Goal: Contribute content: Add original content to the website for others to see

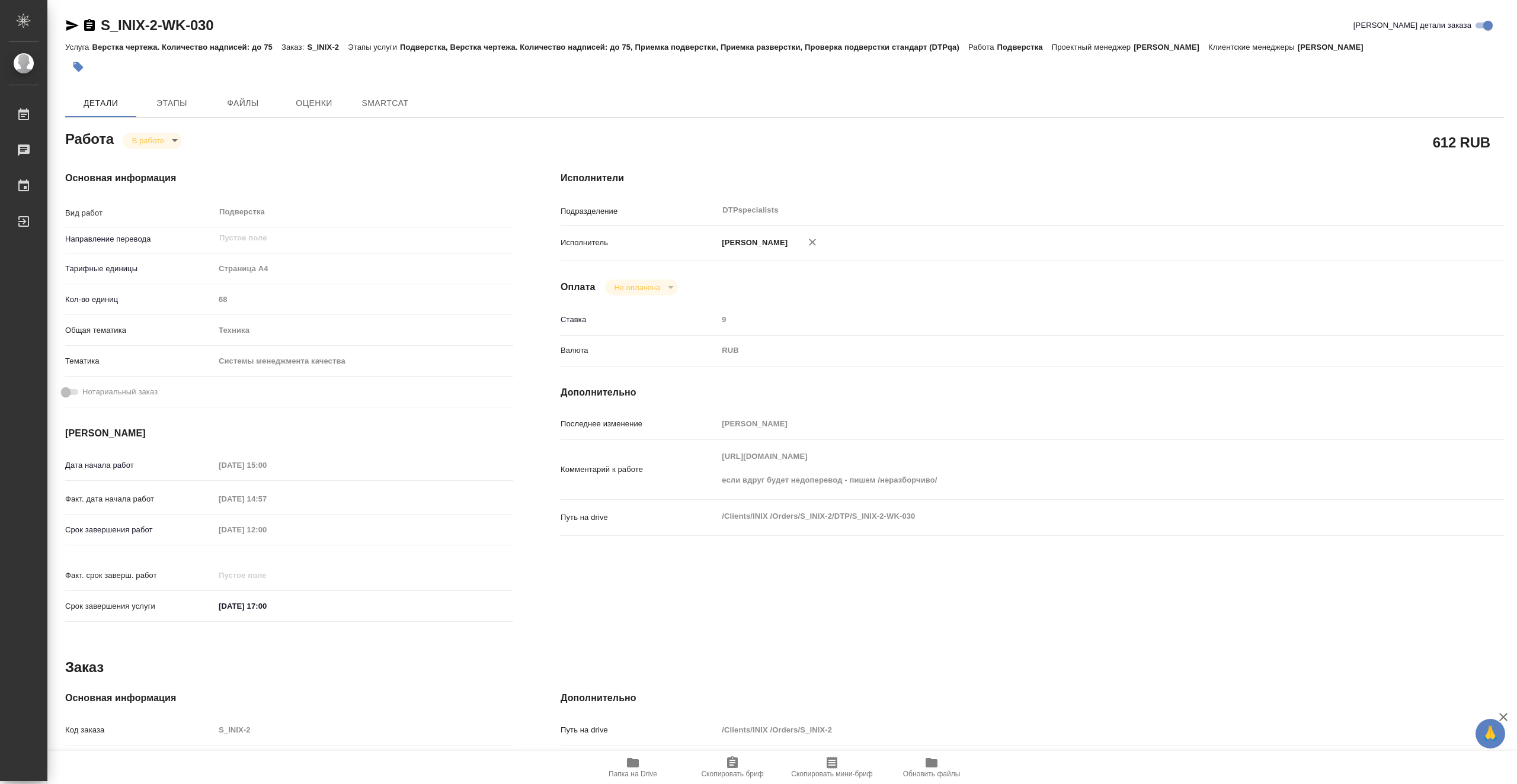
type textarea "x"
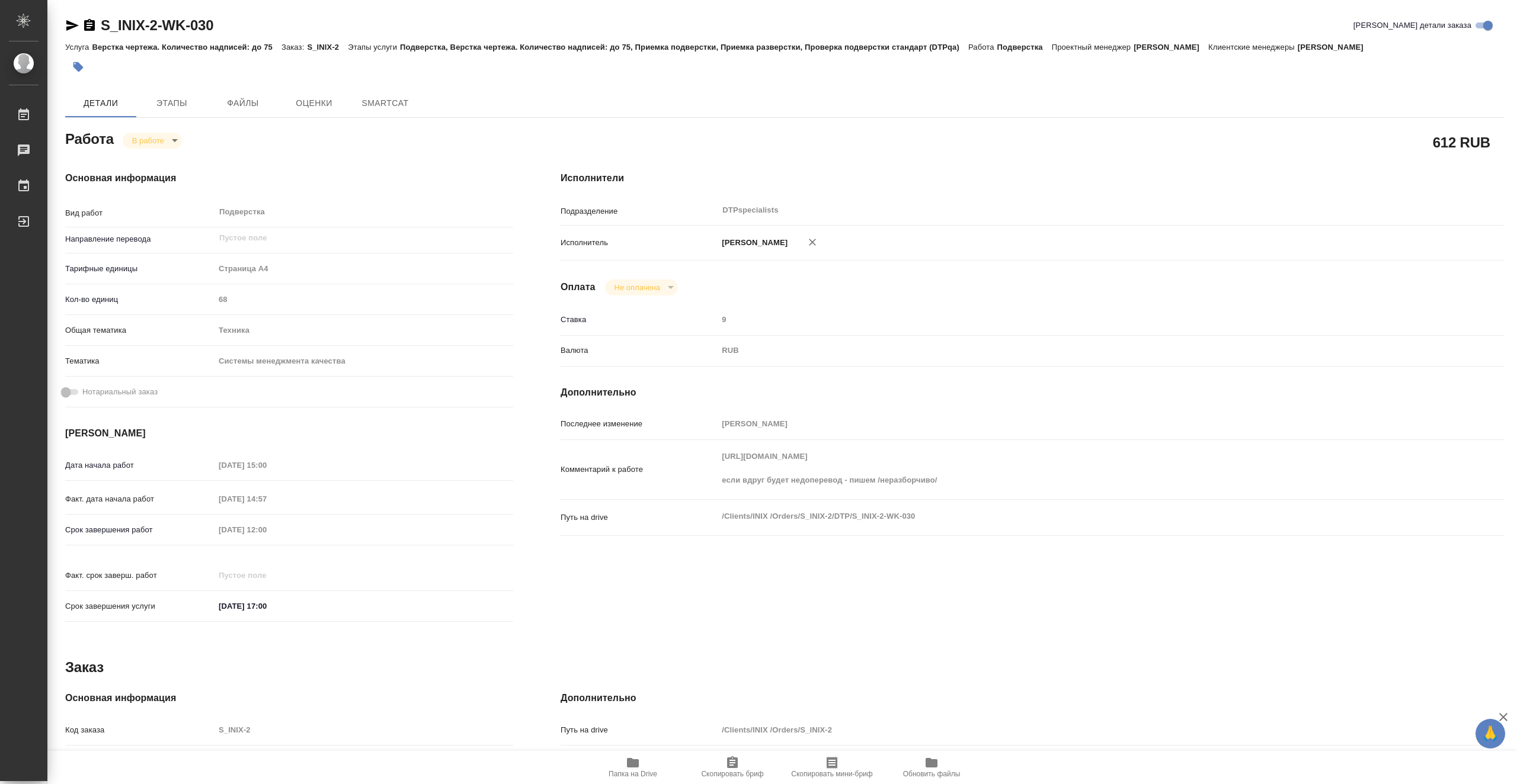
type textarea "x"
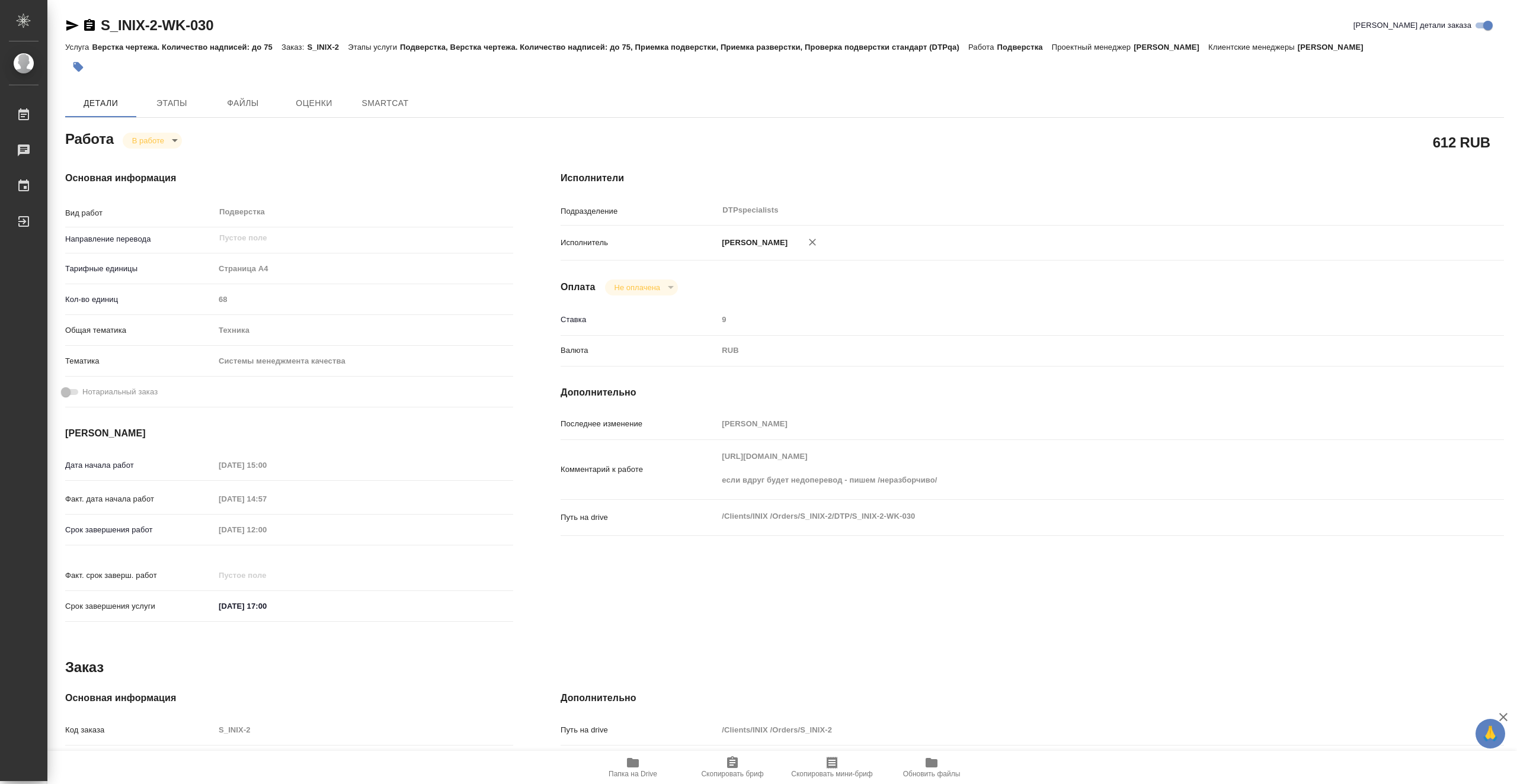
type textarea "x"
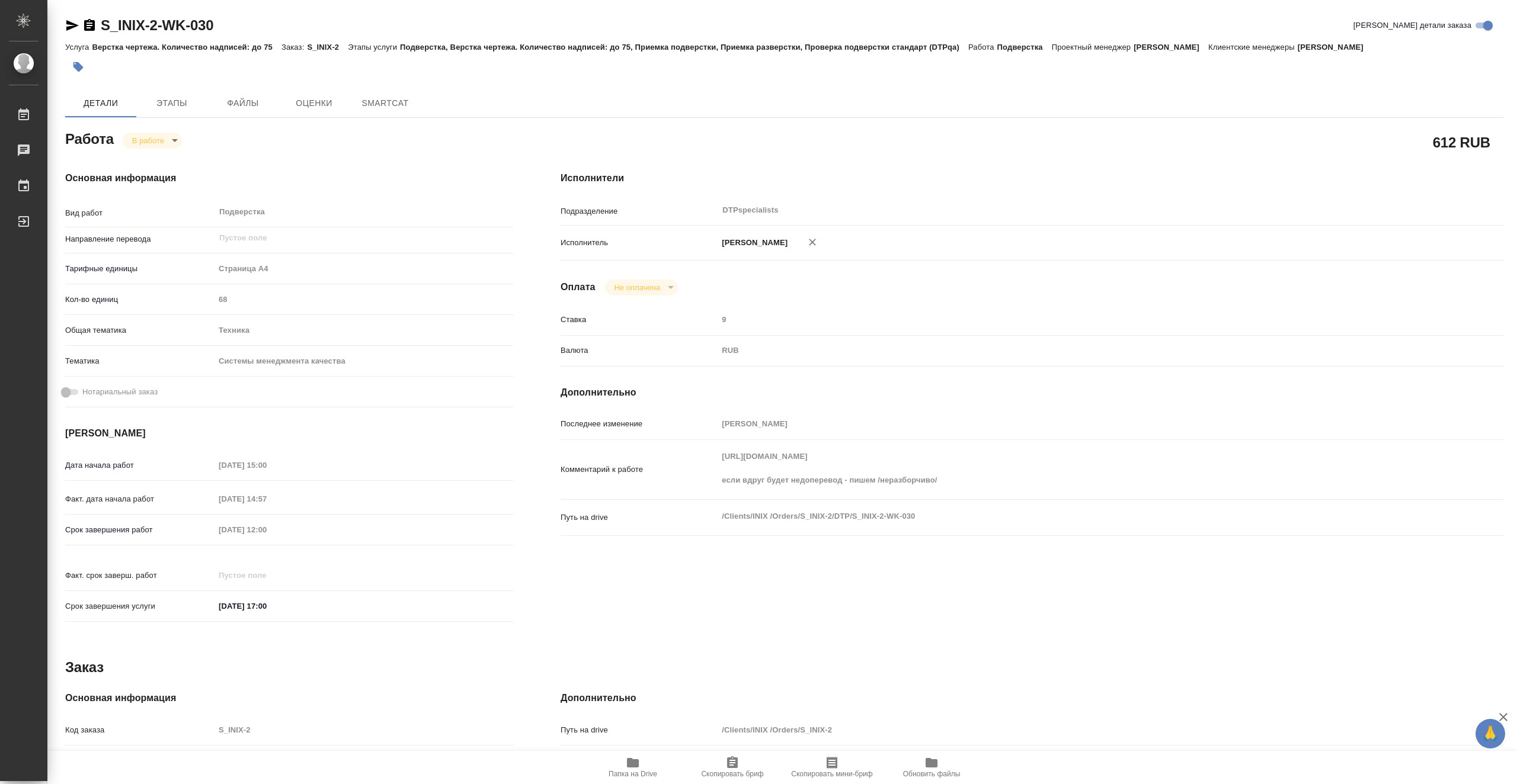
type textarea "x"
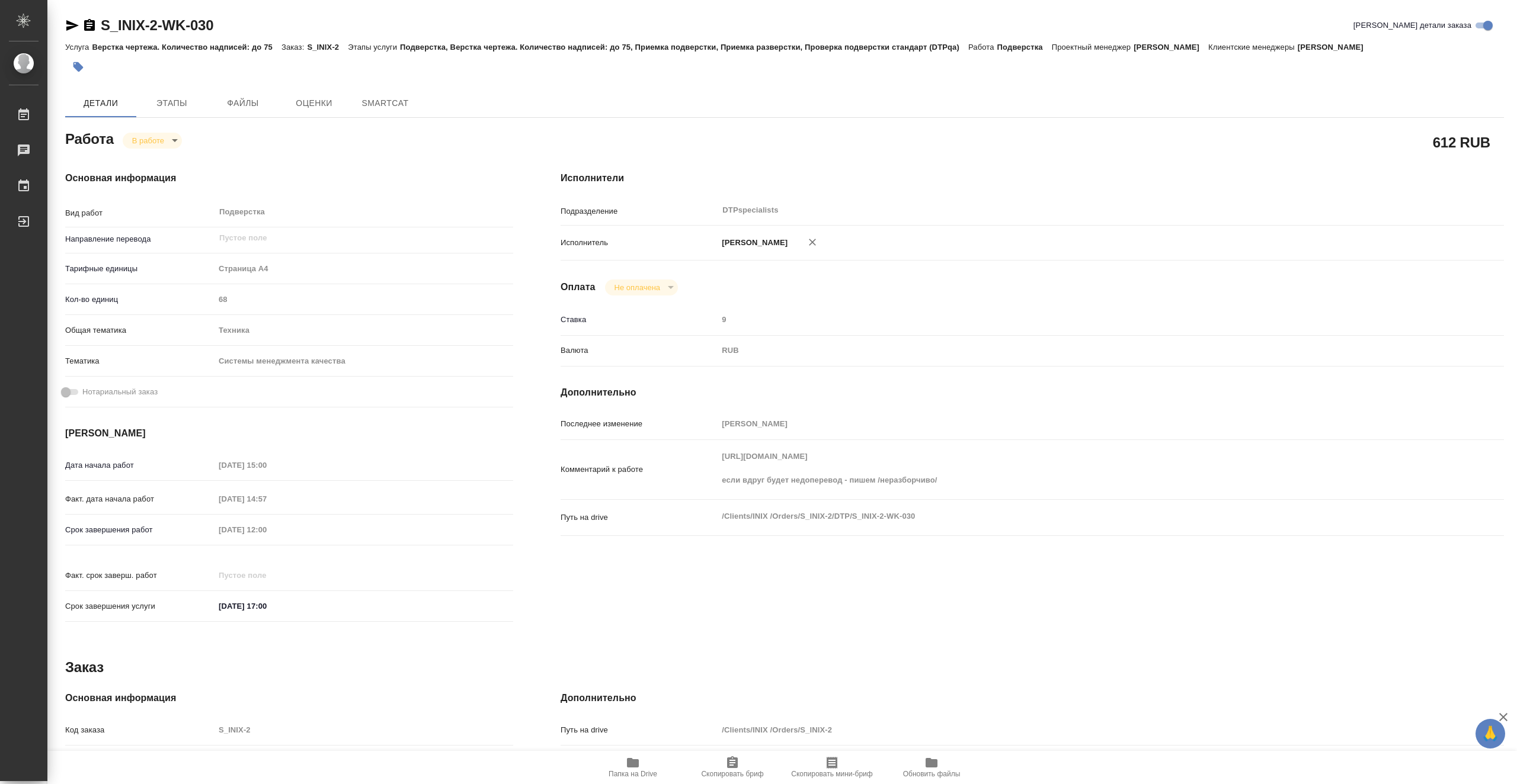
type textarea "x"
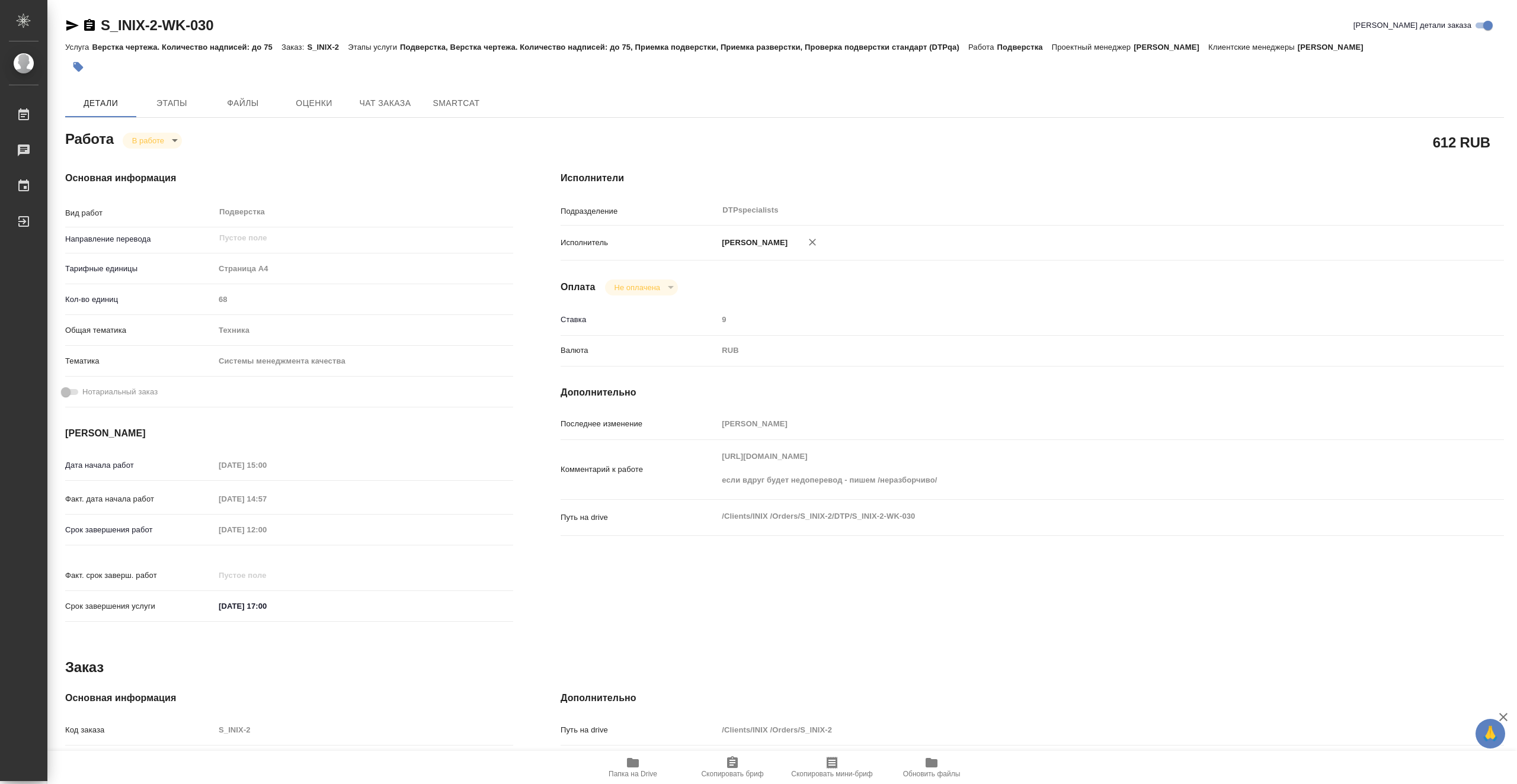
type textarea "x"
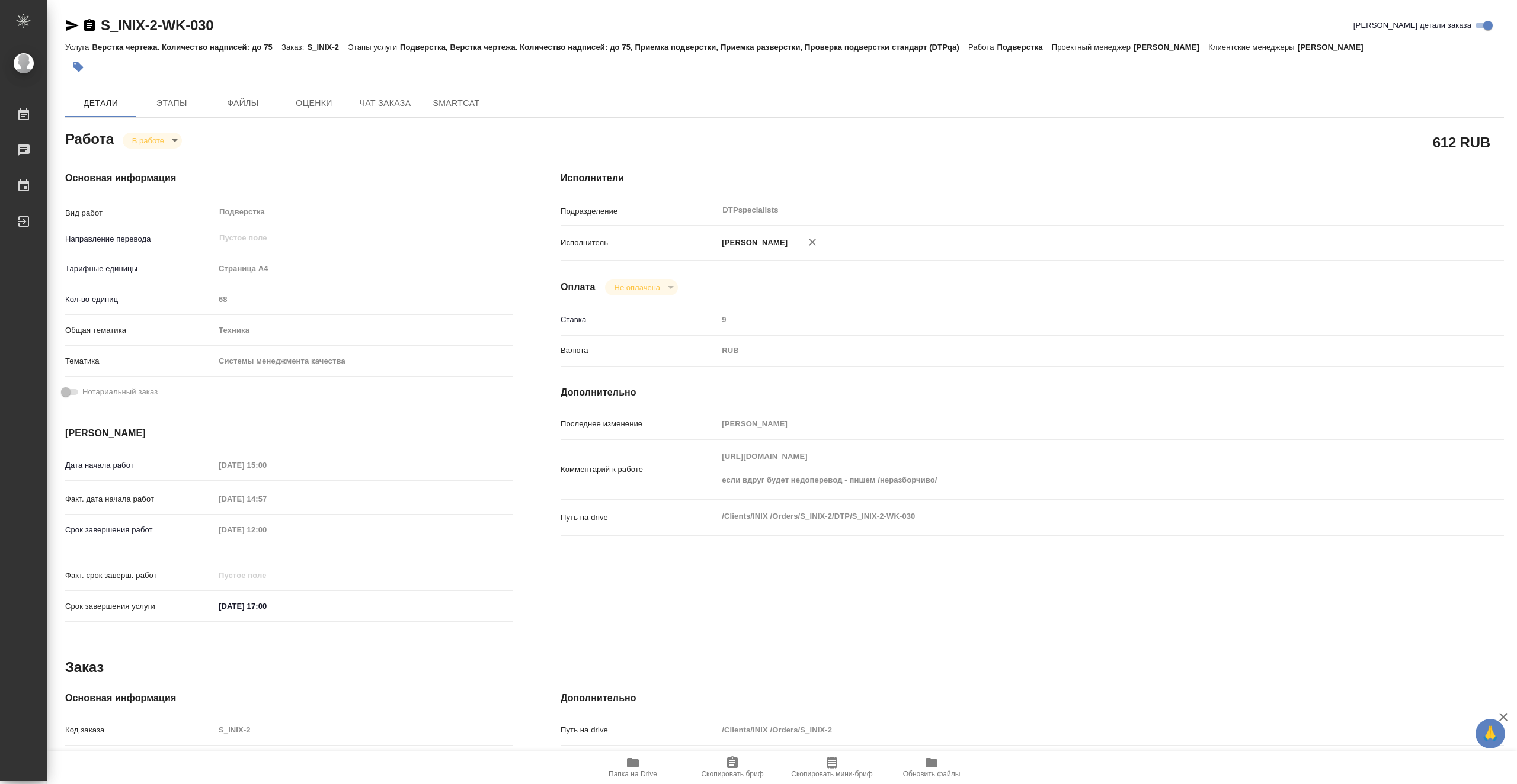
type textarea "x"
